Goal: Information Seeking & Learning: Learn about a topic

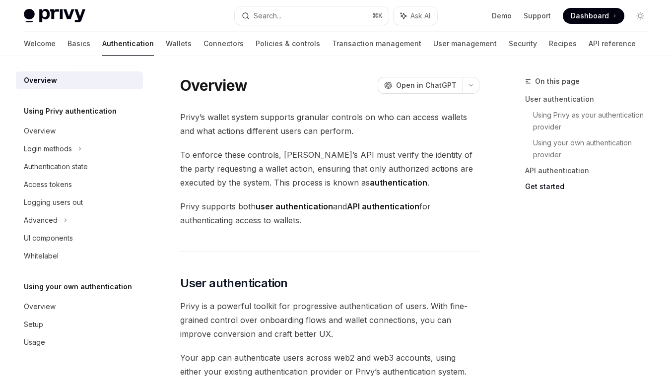
scroll to position [779, 0]
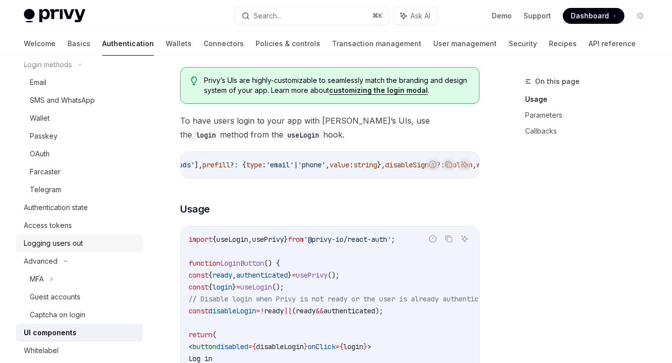
scroll to position [66, 0]
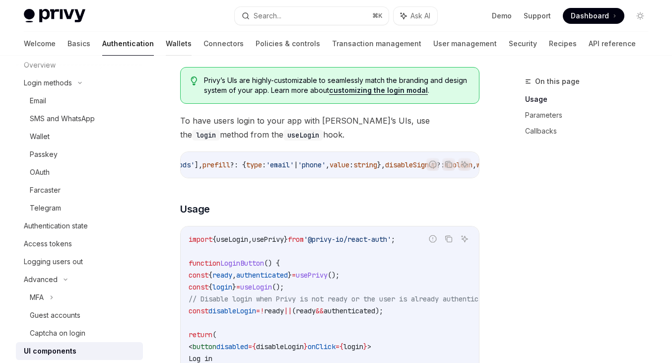
click at [166, 40] on link "Wallets" at bounding box center [179, 44] width 26 height 24
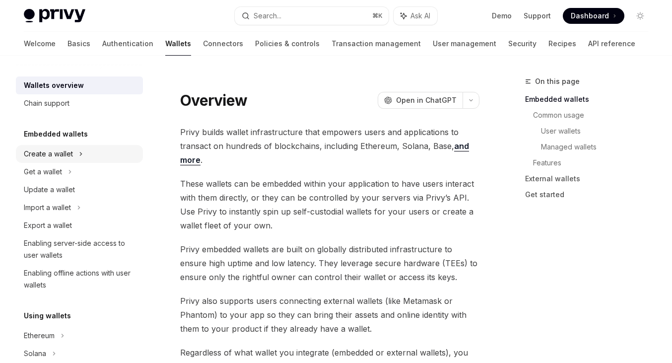
click at [79, 153] on icon at bounding box center [81, 154] width 4 height 12
type textarea "*"
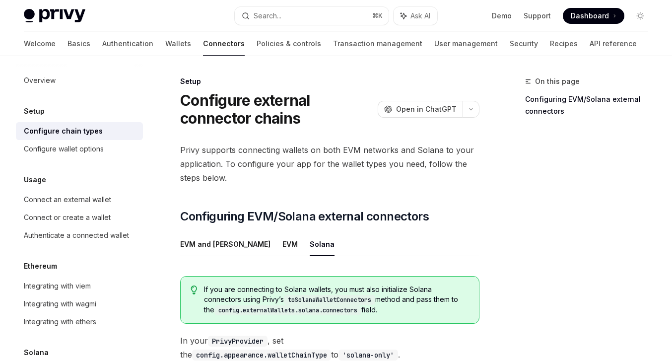
scroll to position [272, 0]
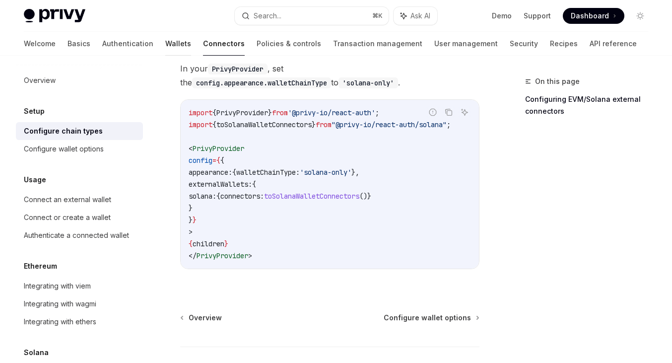
click at [165, 47] on link "Wallets" at bounding box center [178, 44] width 26 height 24
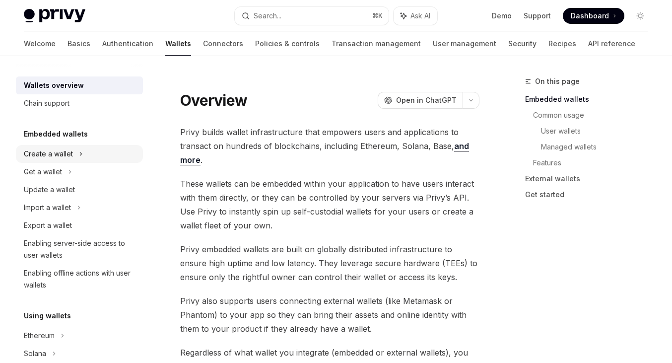
click at [75, 152] on div "Create a wallet" at bounding box center [79, 154] width 127 height 18
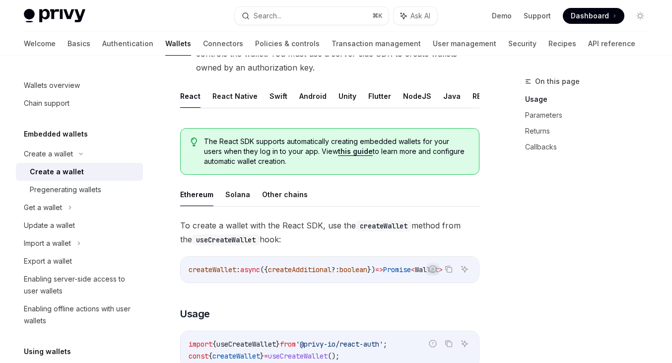
scroll to position [214, 0]
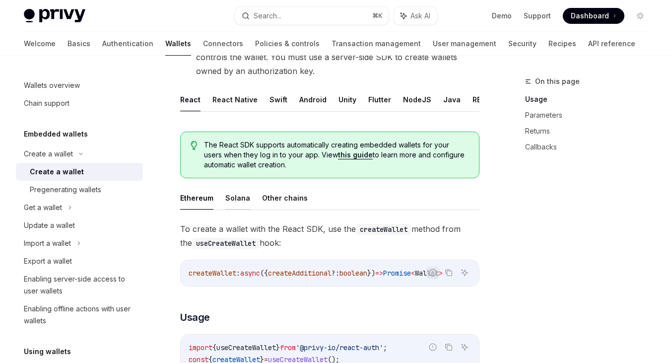
click at [230, 206] on button "Solana" at bounding box center [237, 197] width 25 height 23
type textarea "*"
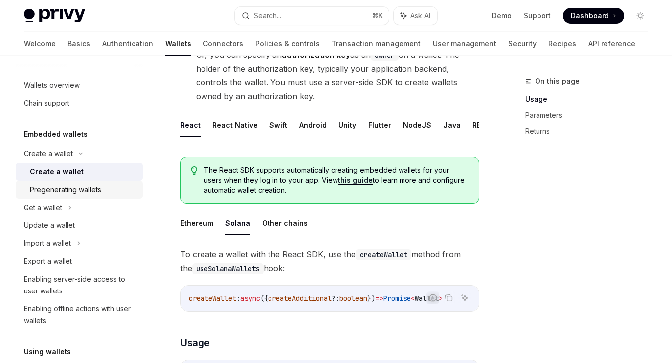
scroll to position [198, 0]
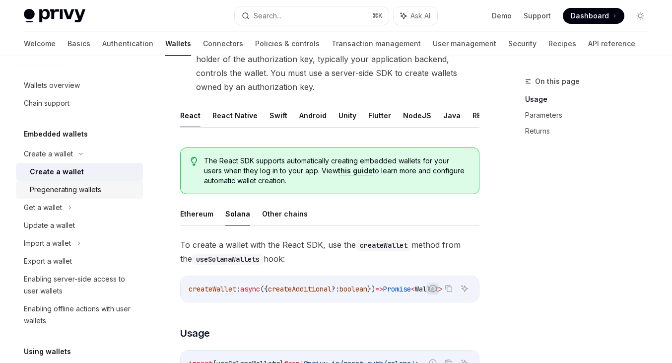
click at [94, 191] on div "Pregenerating wallets" at bounding box center [65, 190] width 71 height 12
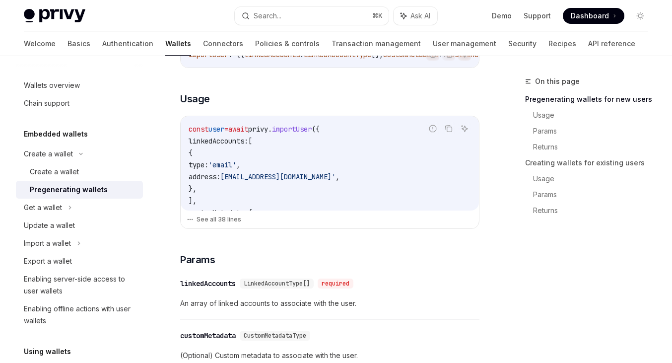
scroll to position [315, 0]
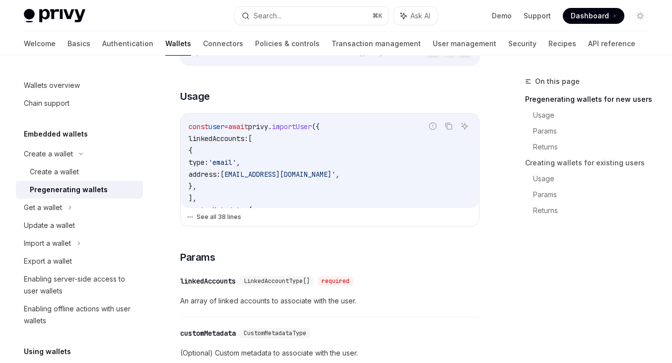
click at [248, 210] on button "See all 38 lines" at bounding box center [330, 217] width 286 height 14
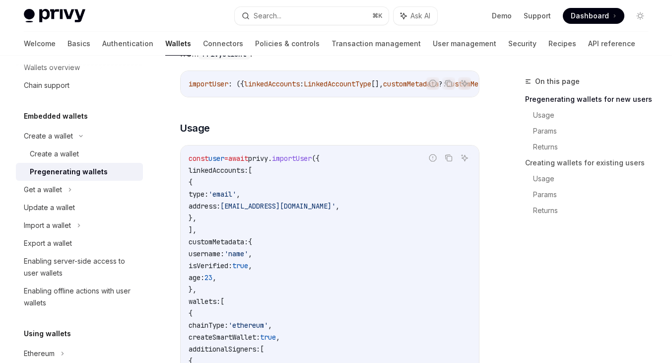
scroll to position [305, 0]
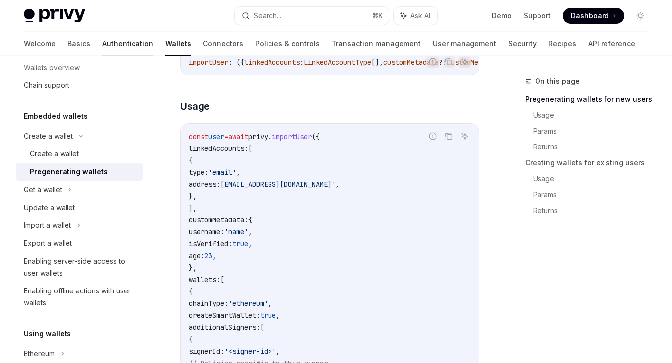
click at [102, 48] on link "Authentication" at bounding box center [127, 44] width 51 height 24
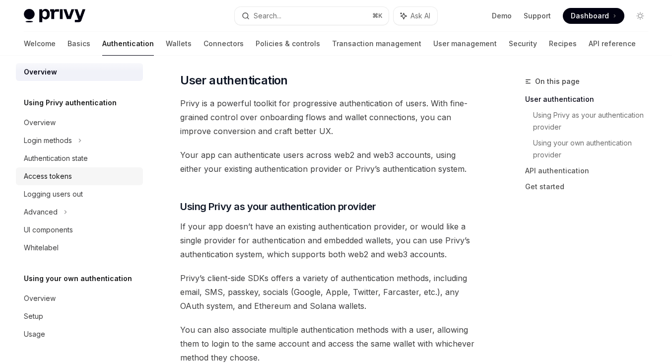
scroll to position [212, 0]
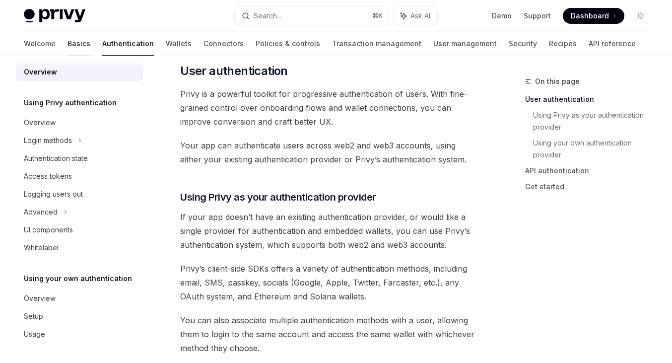
click at [68, 48] on link "Basics" at bounding box center [79, 44] width 23 height 24
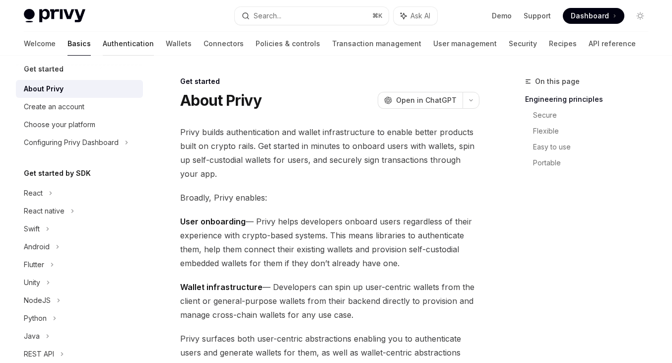
click at [103, 47] on link "Authentication" at bounding box center [128, 44] width 51 height 24
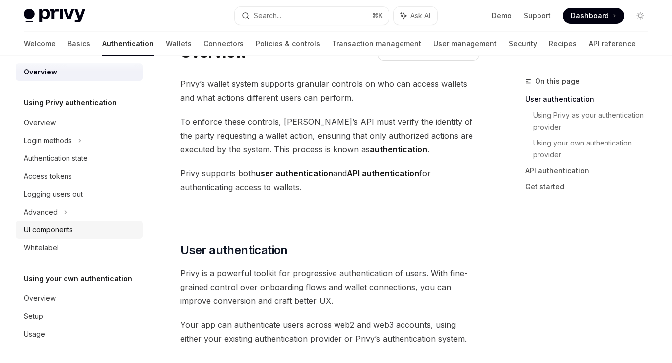
scroll to position [55, 0]
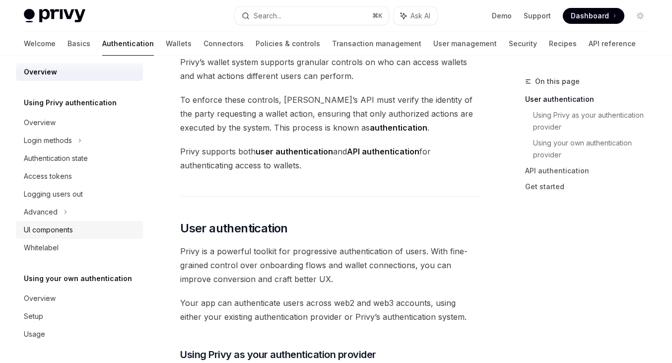
click at [60, 236] on link "UI components" at bounding box center [79, 230] width 127 height 18
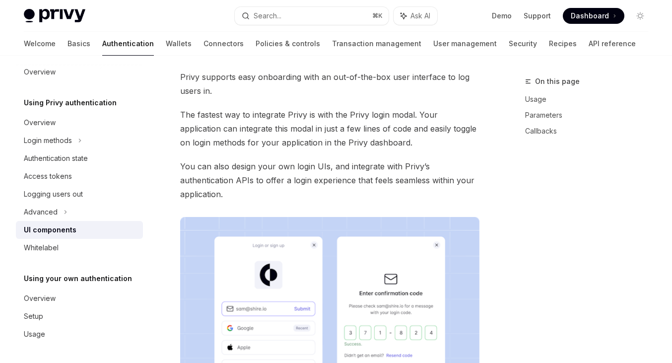
type textarea "*"
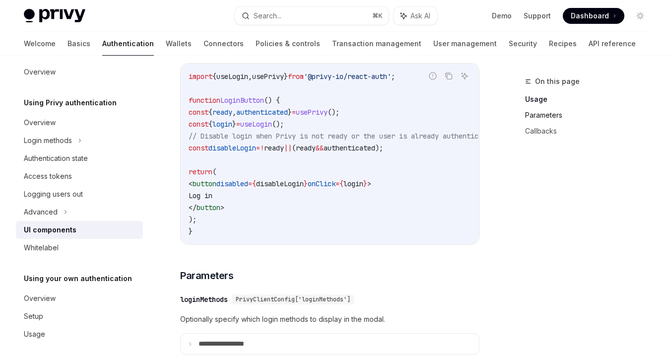
click at [557, 115] on link "Parameters" at bounding box center [590, 115] width 131 height 16
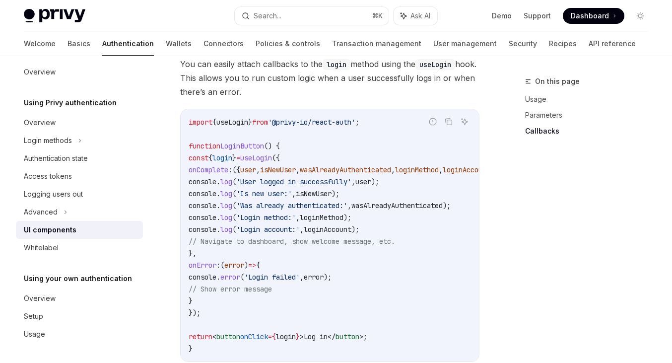
scroll to position [1206, 0]
click at [323, 14] on button "Search... ⌘ K" at bounding box center [312, 16] width 154 height 18
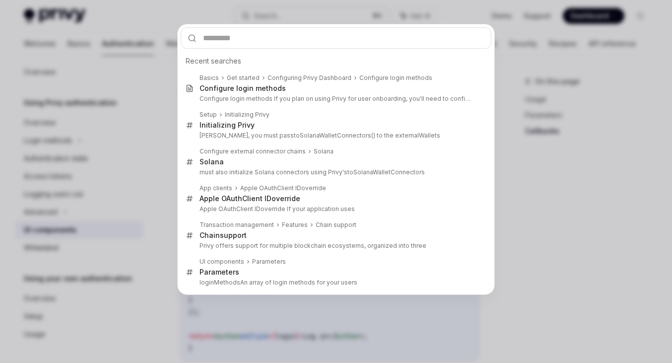
type input "**********"
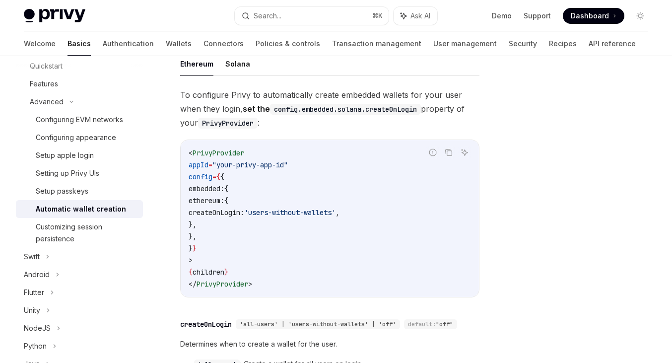
scroll to position [102, 0]
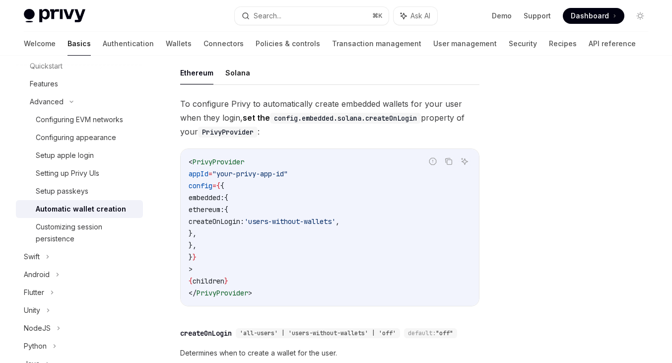
click at [283, 120] on code "config.embedded.solana.createOnLogin" at bounding box center [345, 118] width 151 height 11
click at [242, 66] on button "Solana" at bounding box center [237, 72] width 25 height 23
type textarea "*"
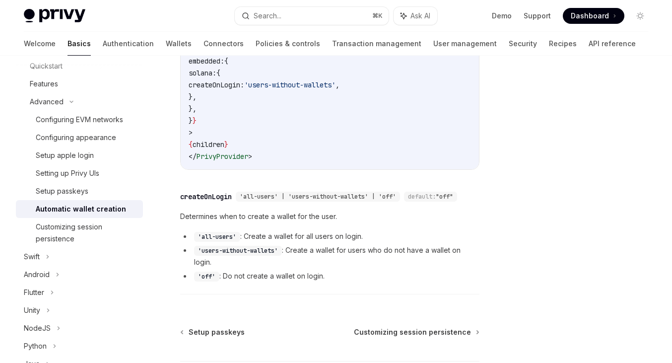
scroll to position [236, 0]
